Goal: Transaction & Acquisition: Purchase product/service

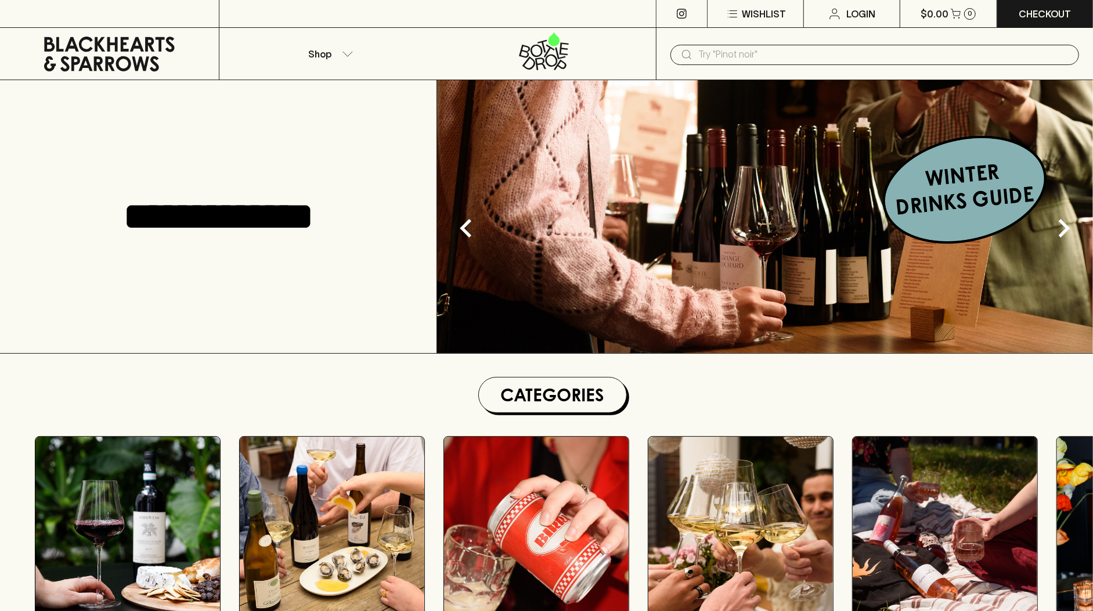
click at [778, 53] on input "text" at bounding box center [884, 54] width 372 height 19
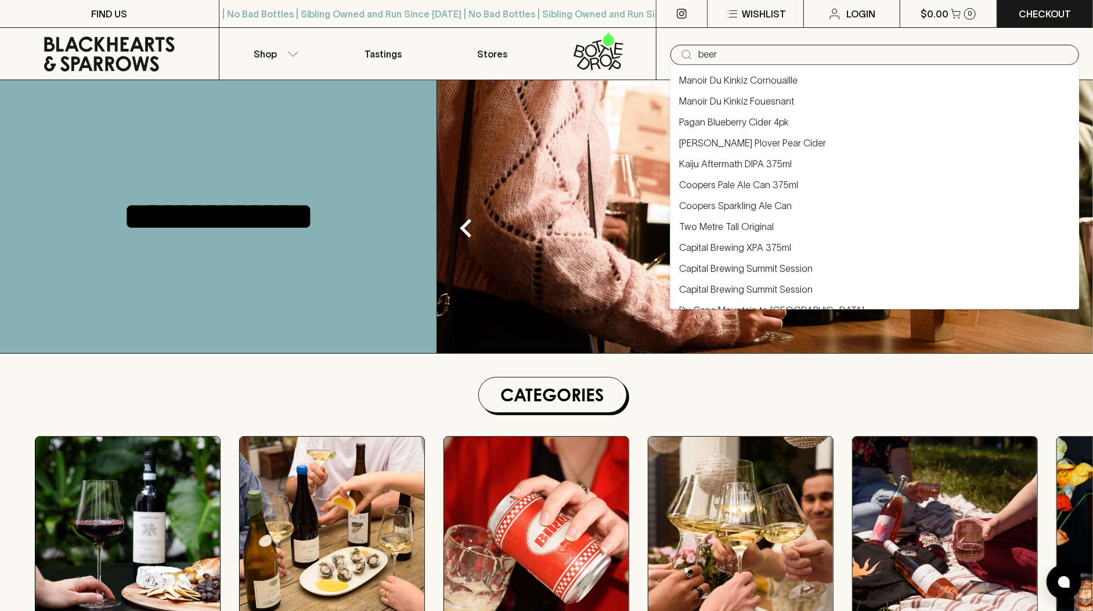
type input "beer"
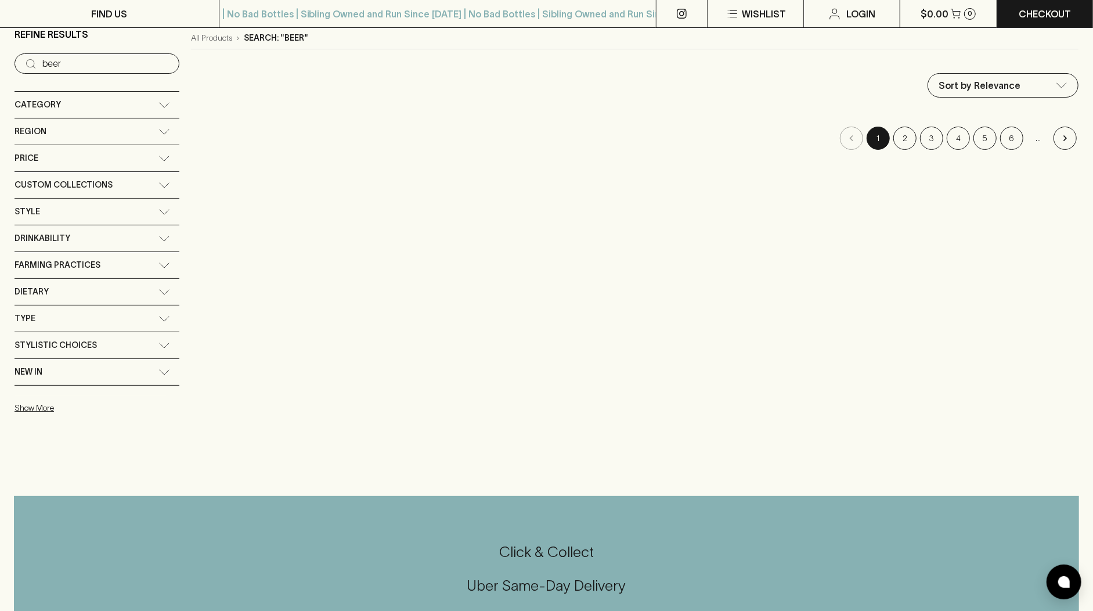
scroll to position [48, 0]
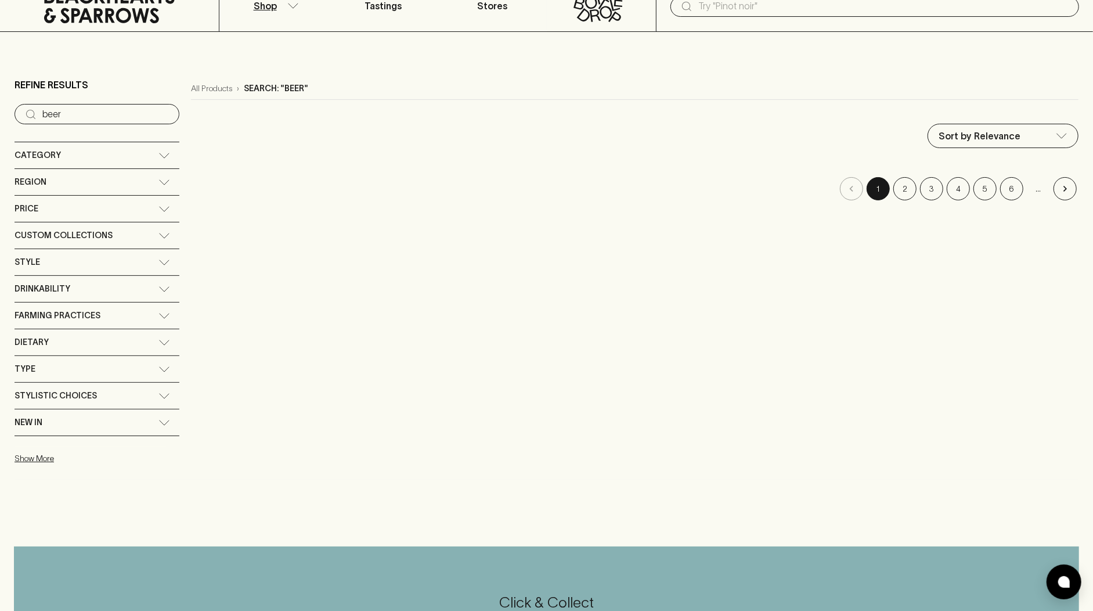
click at [69, 10] on icon at bounding box center [109, 5] width 201 height 35
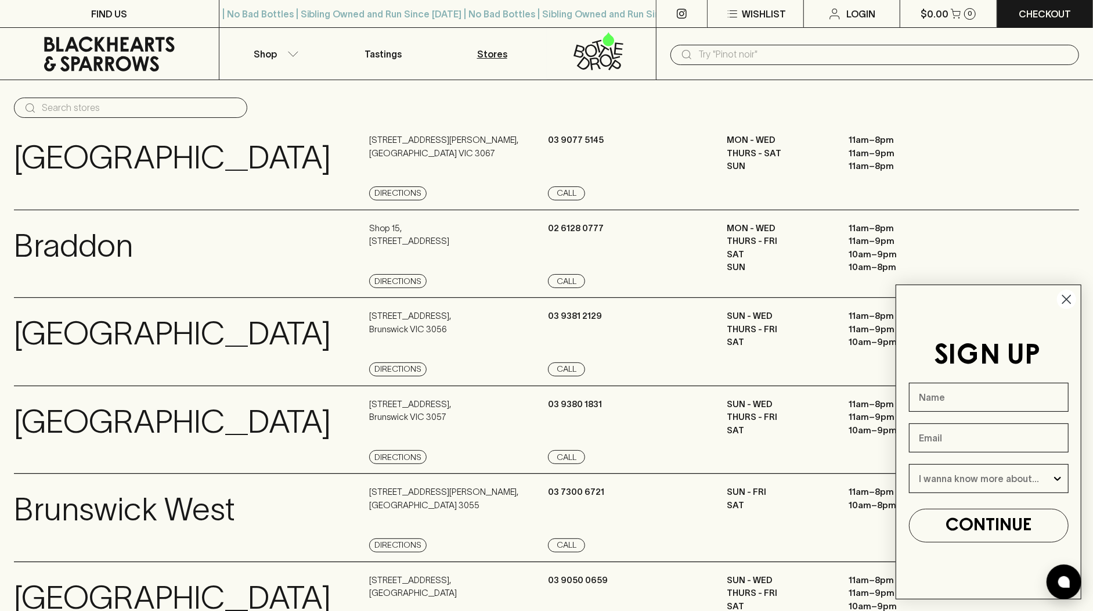
click at [1070, 297] on circle "Close dialog" at bounding box center [1066, 299] width 19 height 19
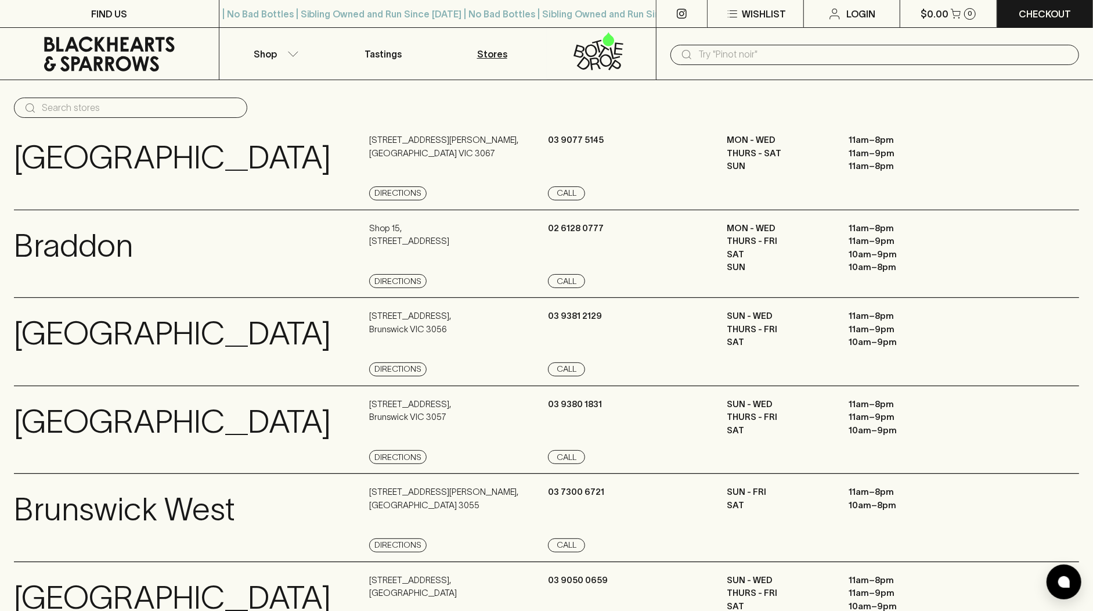
click at [104, 52] on icon at bounding box center [109, 54] width 201 height 35
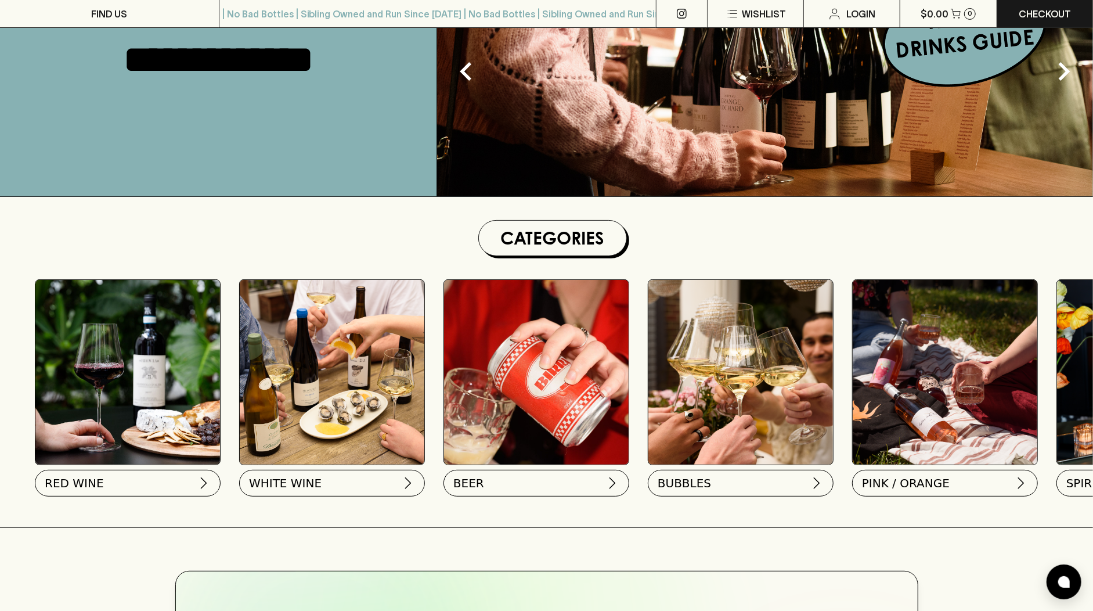
scroll to position [223, 0]
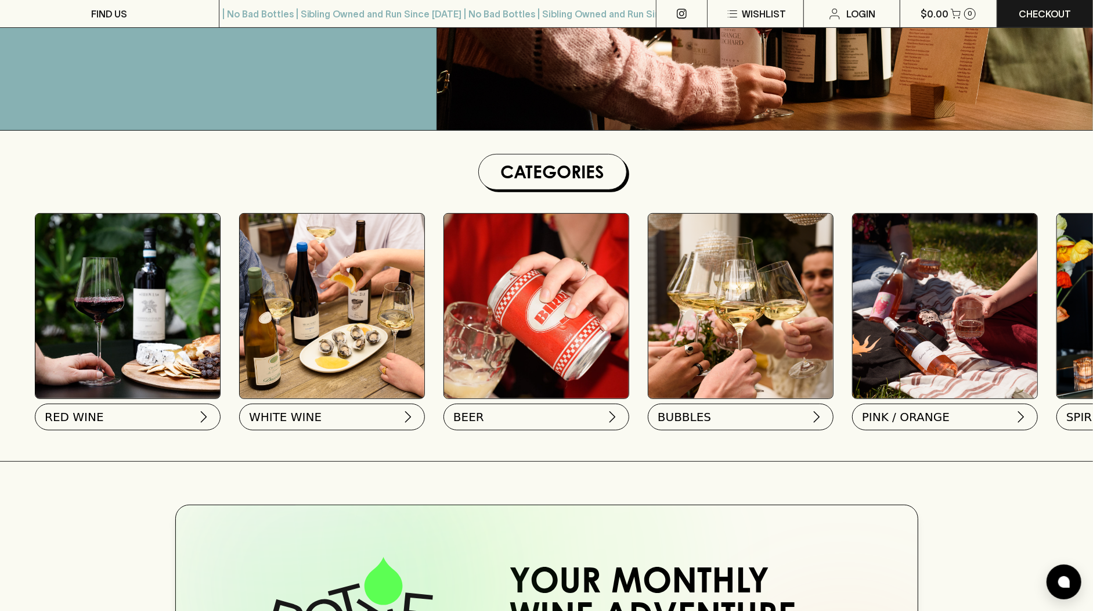
click at [558, 331] on img at bounding box center [536, 306] width 185 height 185
click at [554, 322] on img at bounding box center [536, 306] width 185 height 185
click at [555, 316] on img at bounding box center [536, 306] width 185 height 185
click at [511, 414] on button "BEER" at bounding box center [535, 414] width 186 height 27
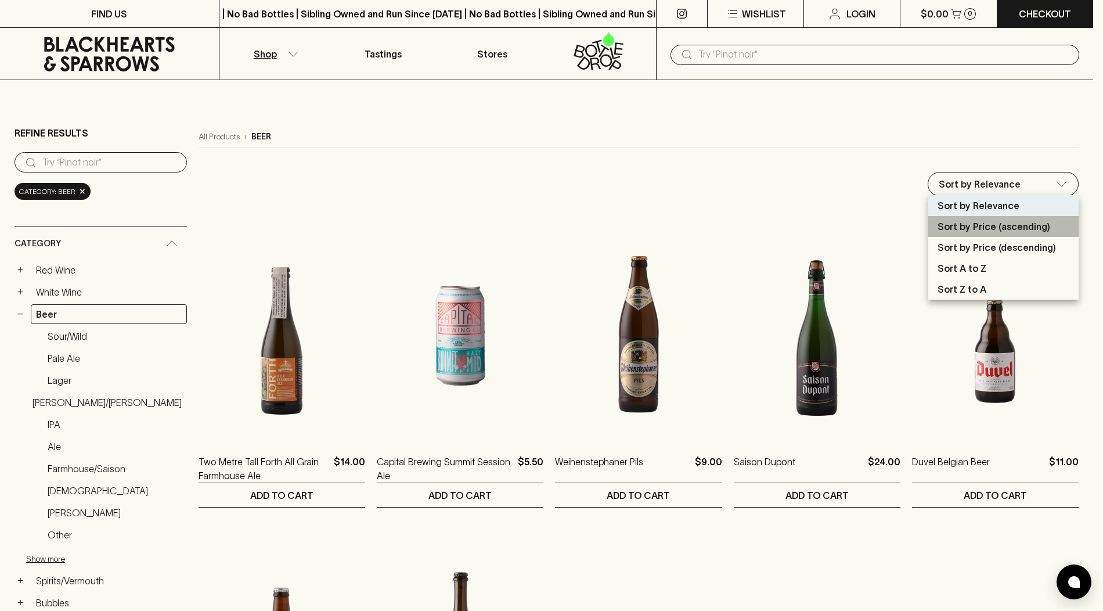
click at [1051, 231] on li "Sort by Price (ascending)" at bounding box center [1003, 226] width 150 height 21
type input "price:asc"
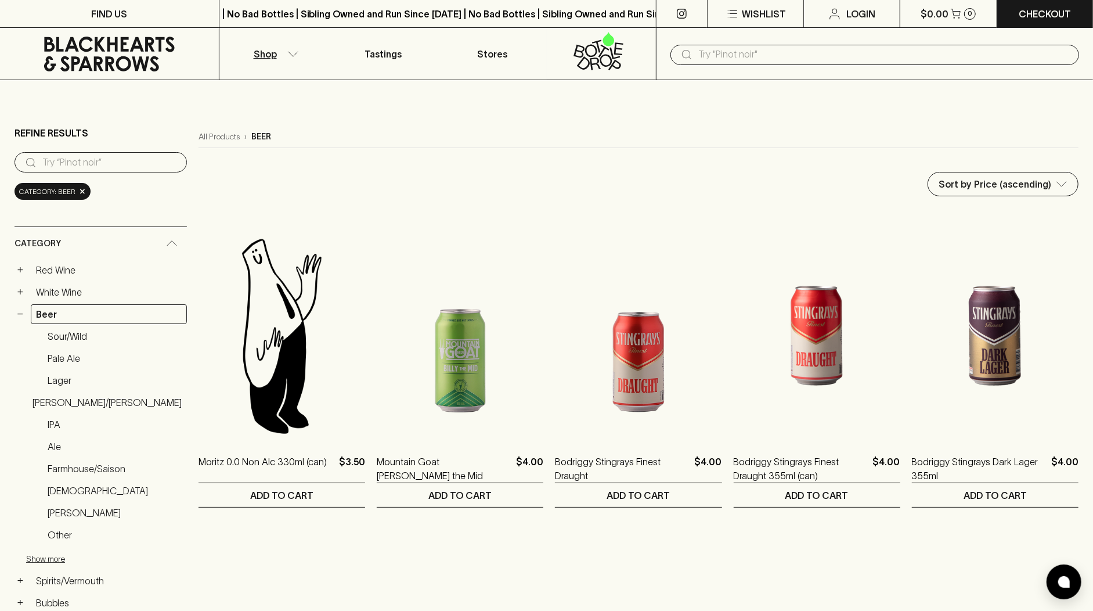
click at [142, 67] on icon at bounding box center [109, 54] width 131 height 35
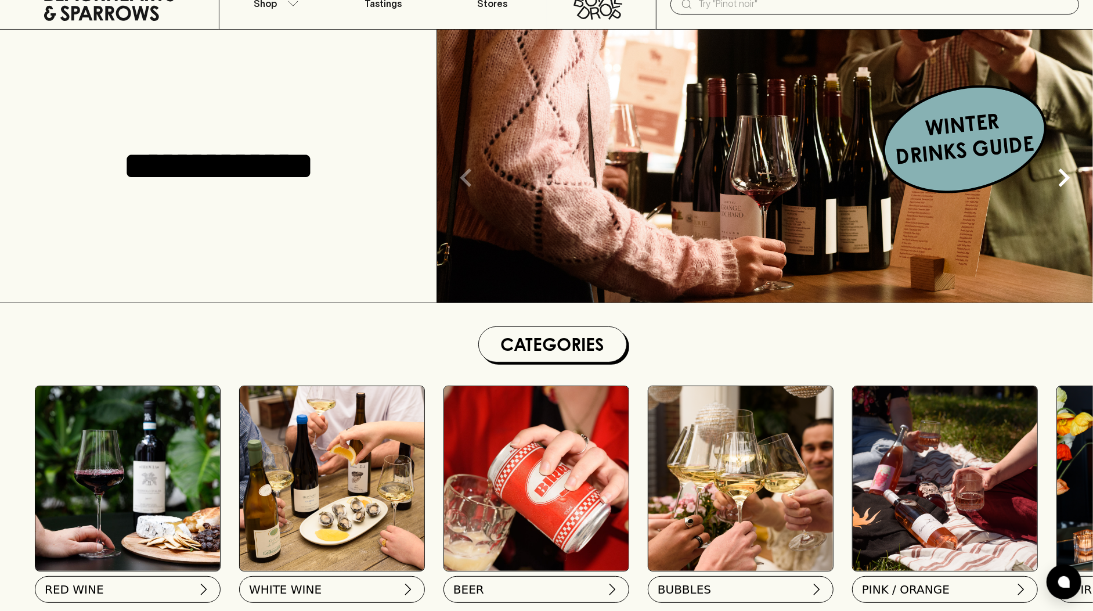
scroll to position [110, 0]
